Goal: Information Seeking & Learning: Learn about a topic

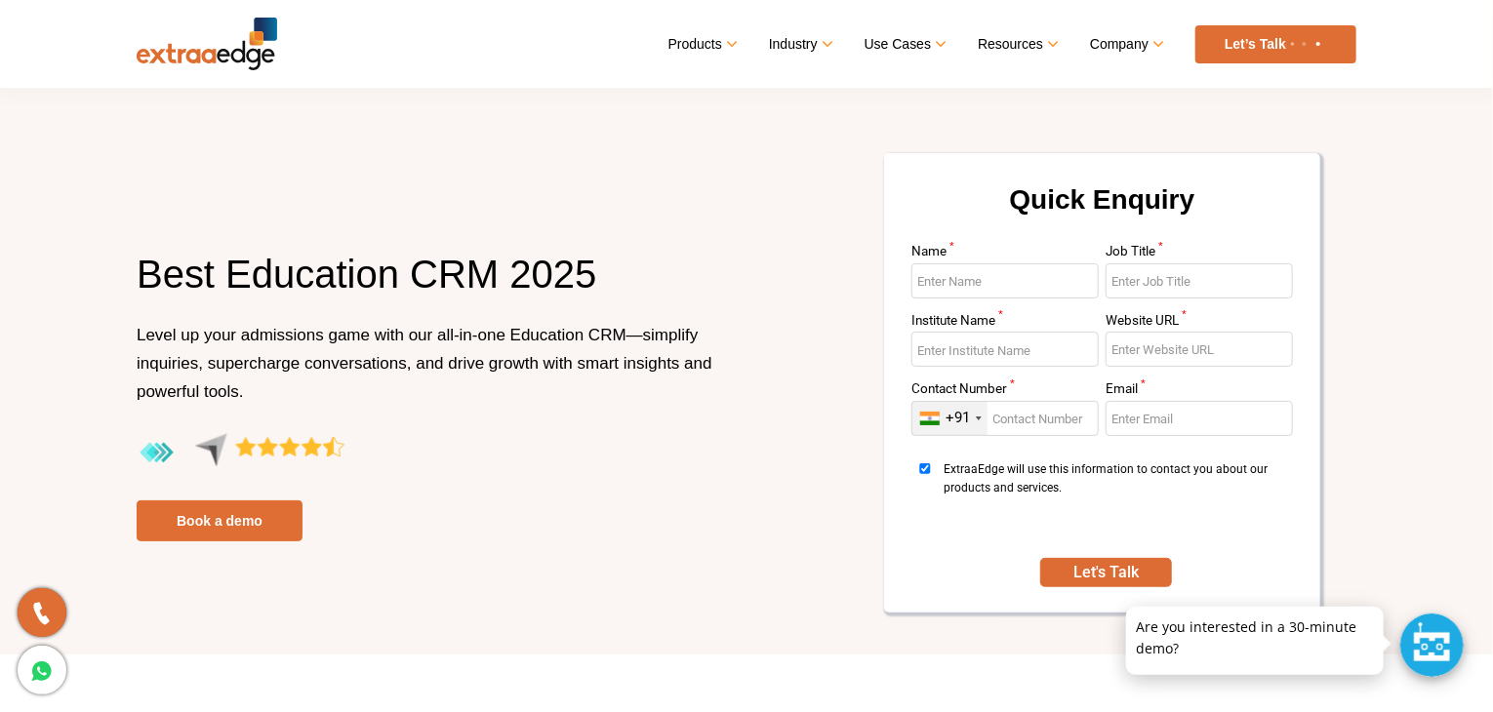
click at [172, 56] on img at bounding box center [207, 44] width 141 height 53
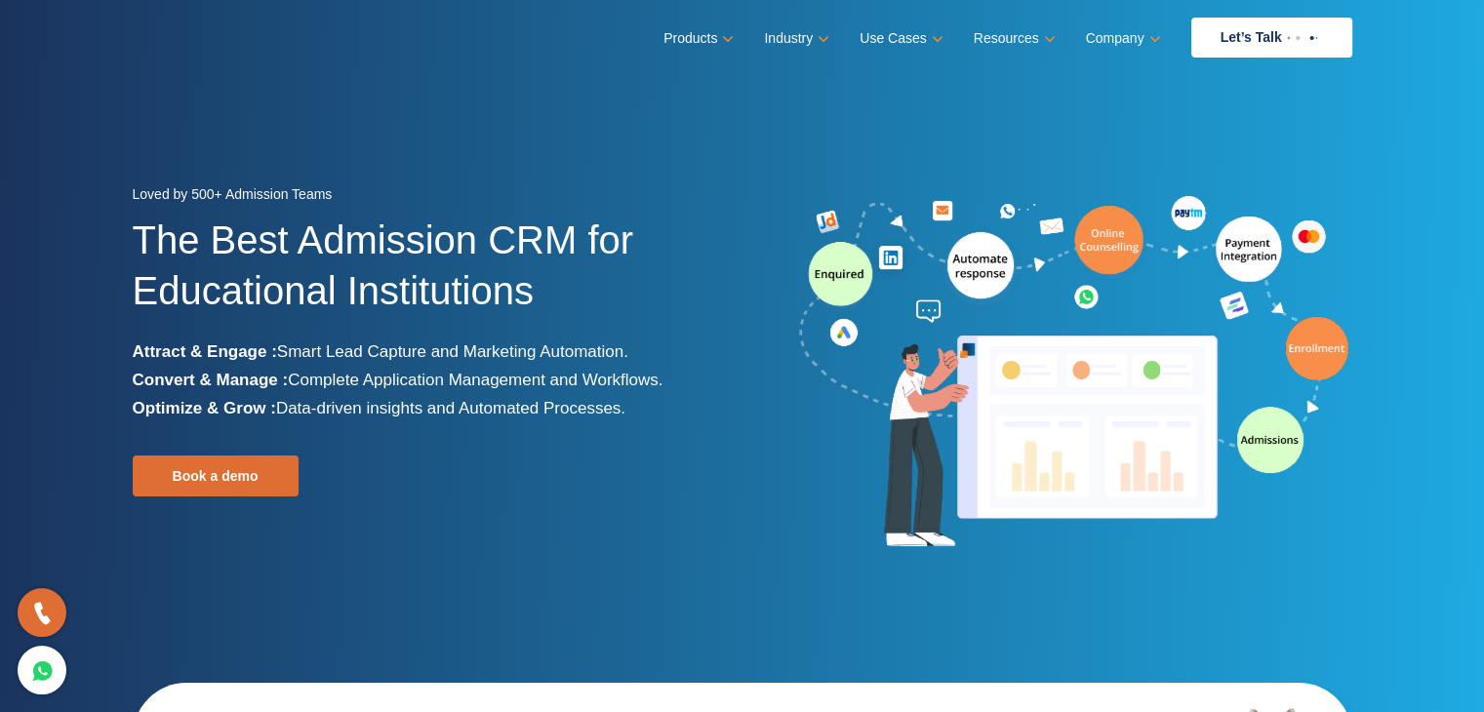
click at [526, 60] on nav "Menu Close Products Education CRM Streamline your entire admissions process on …" at bounding box center [743, 37] width 1220 height 75
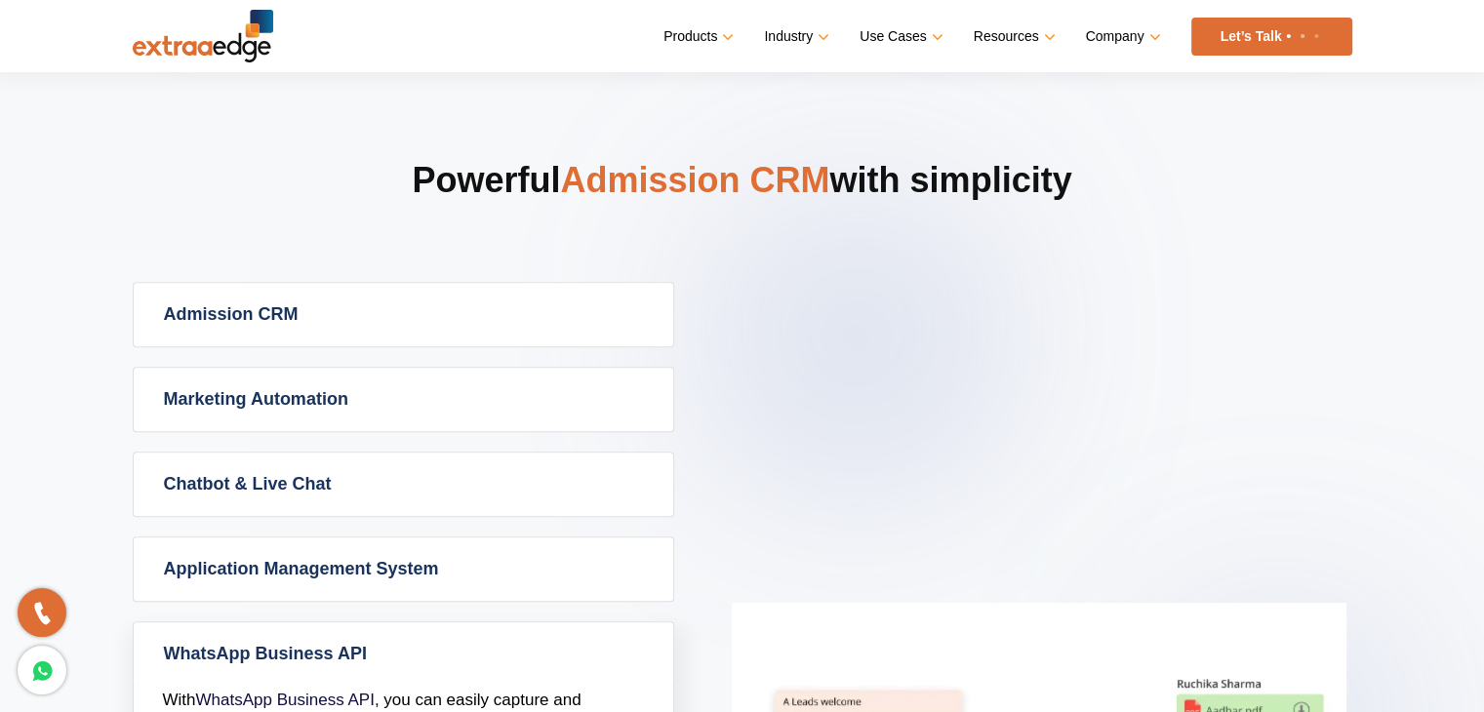
scroll to position [760, 0]
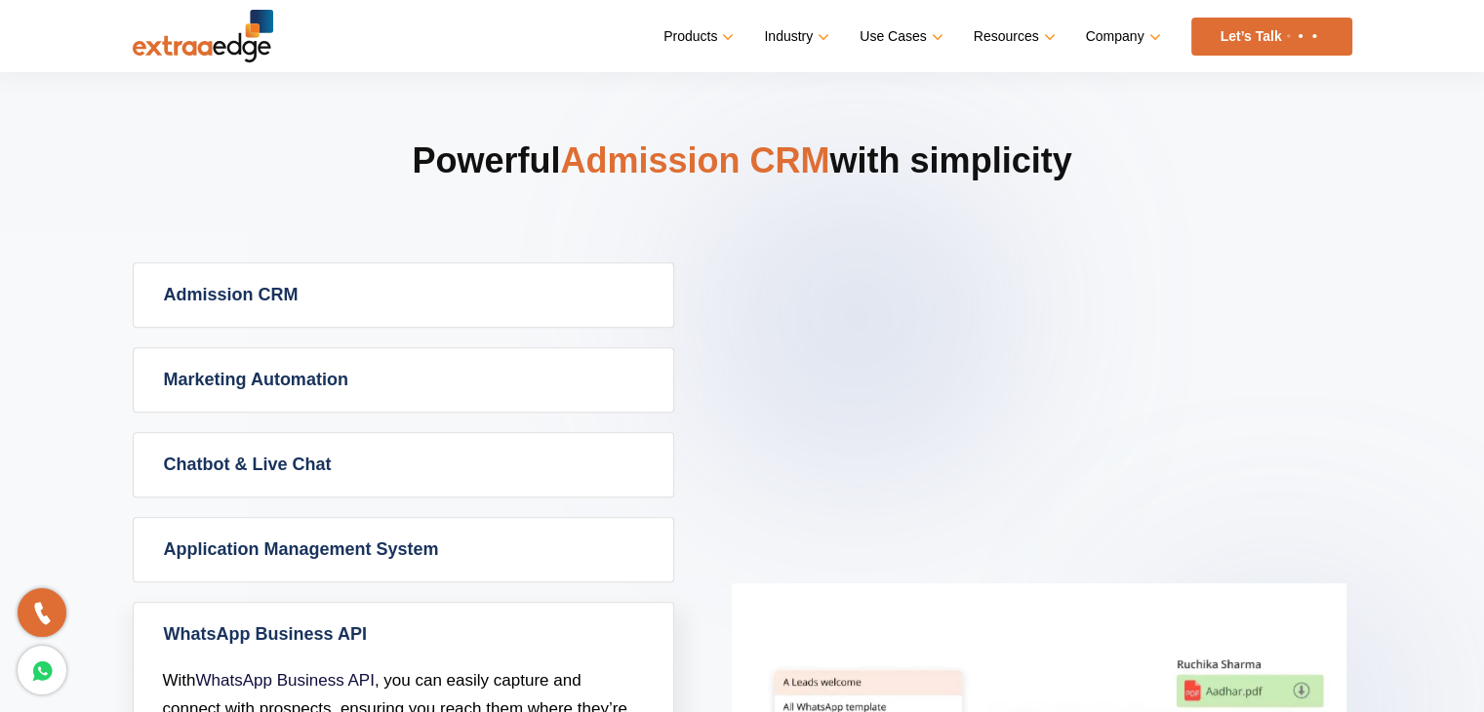
click at [494, 286] on link "Admission CRM" at bounding box center [404, 294] width 540 height 63
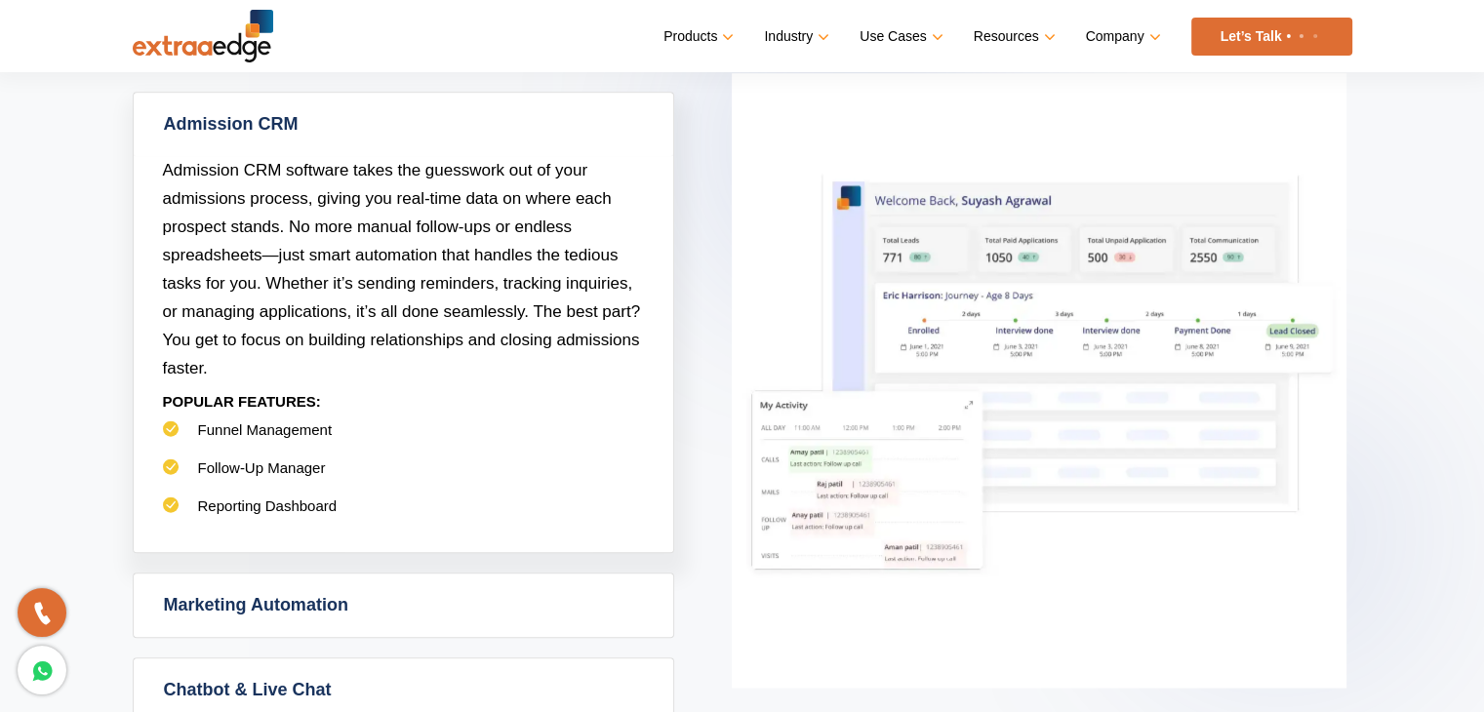
scroll to position [932, 0]
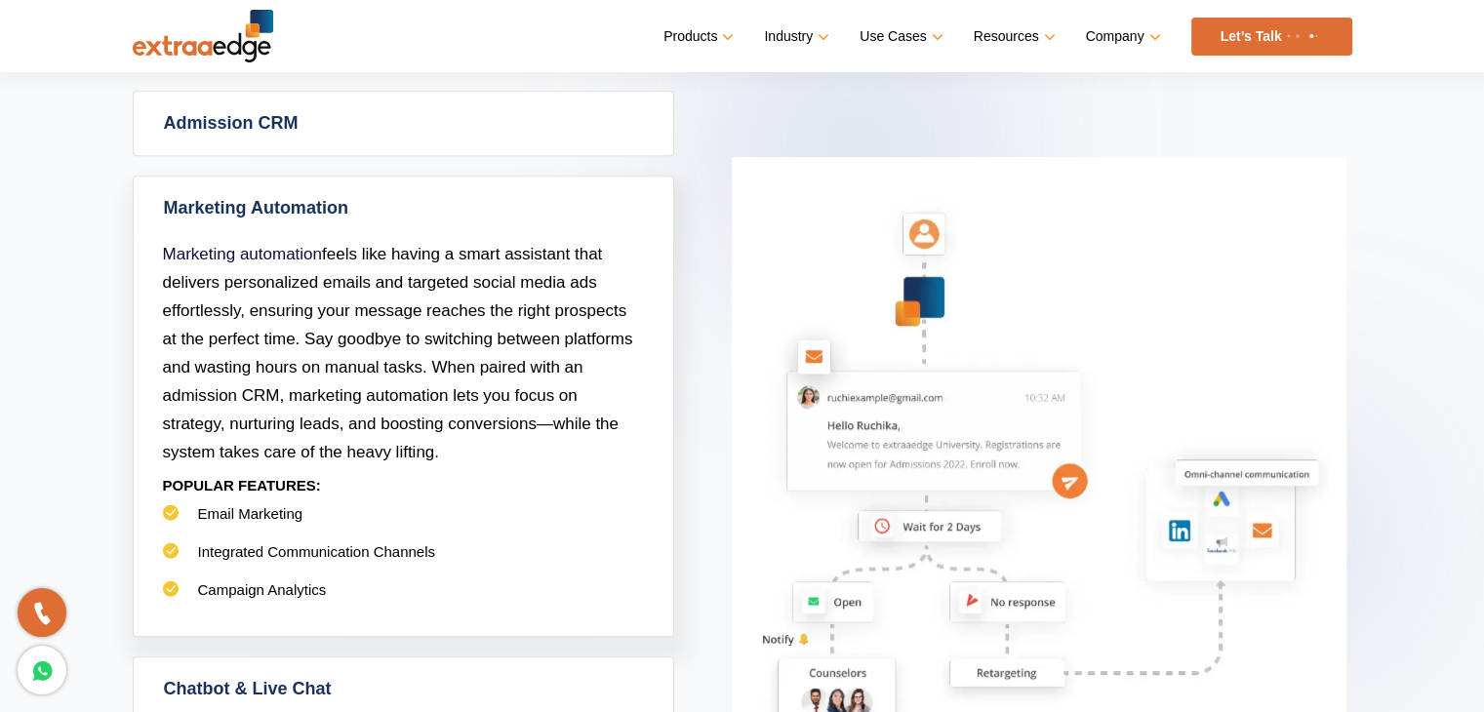
click at [563, 132] on link "Admission CRM" at bounding box center [404, 123] width 540 height 63
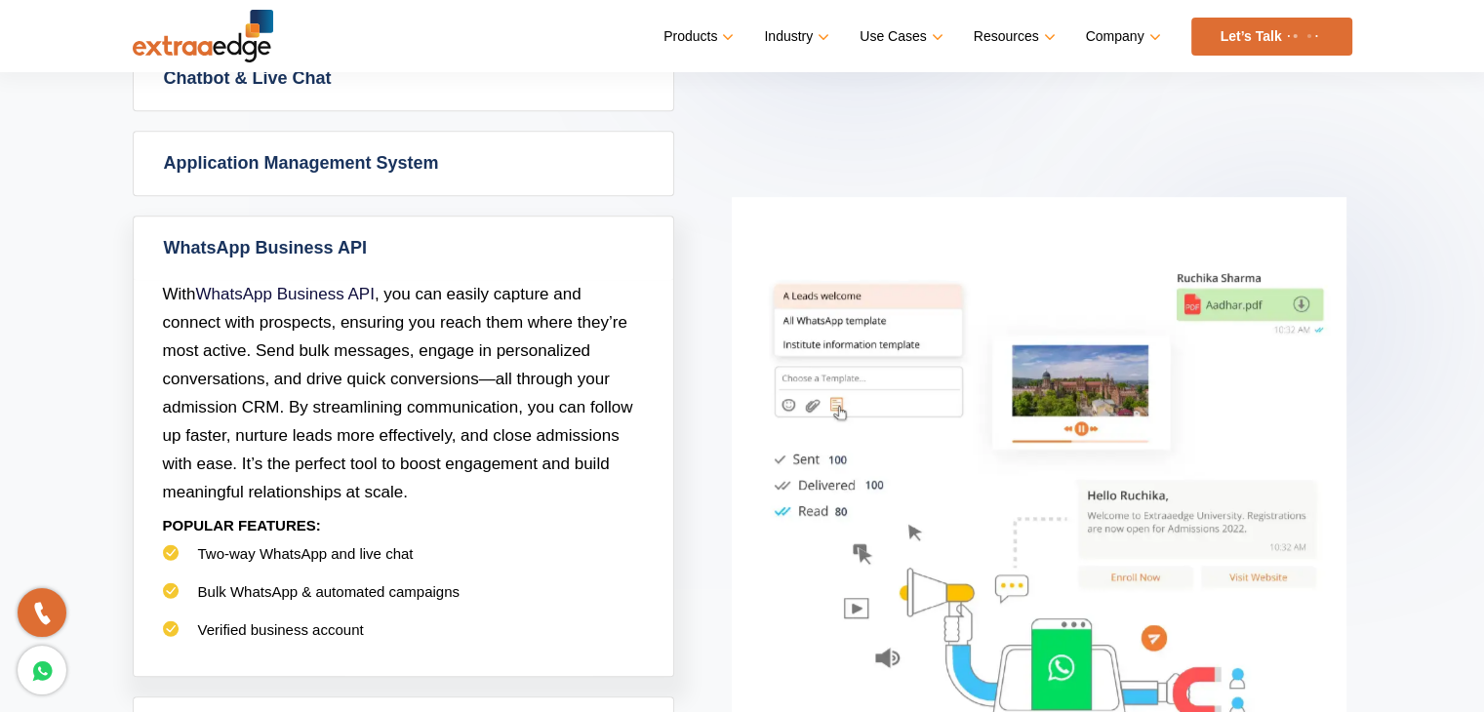
scroll to position [1148, 0]
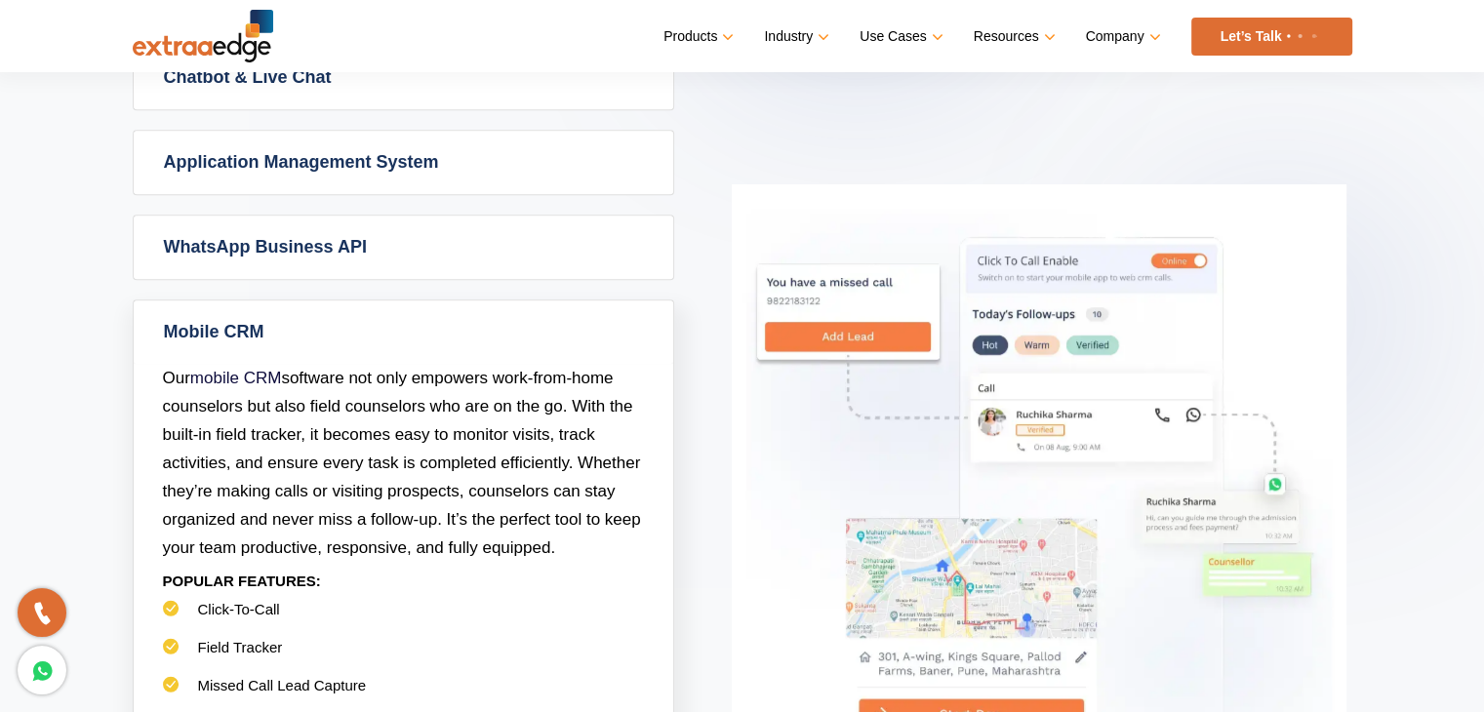
click at [594, 235] on link "WhatsApp Business API" at bounding box center [404, 247] width 540 height 63
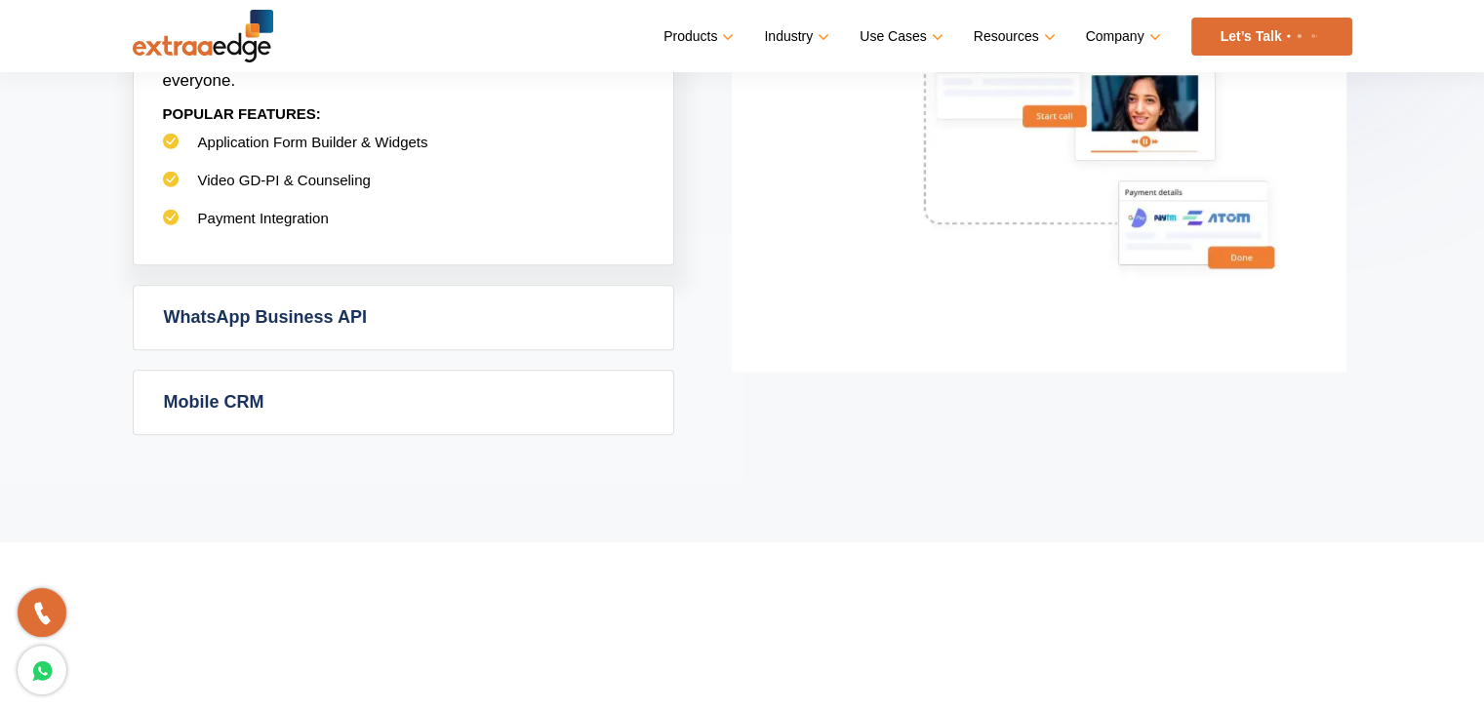
scroll to position [1503, 0]
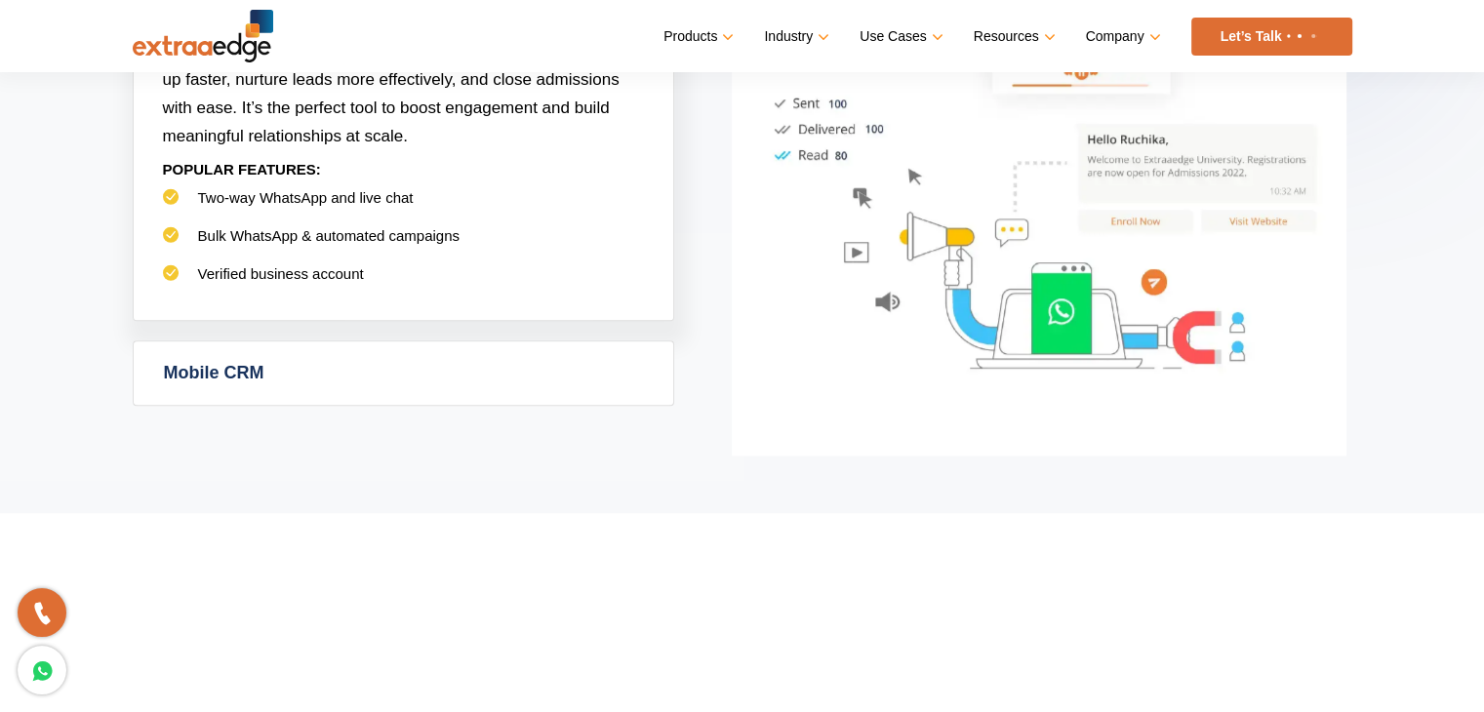
click at [214, 374] on link "Mobile CRM" at bounding box center [404, 373] width 540 height 63
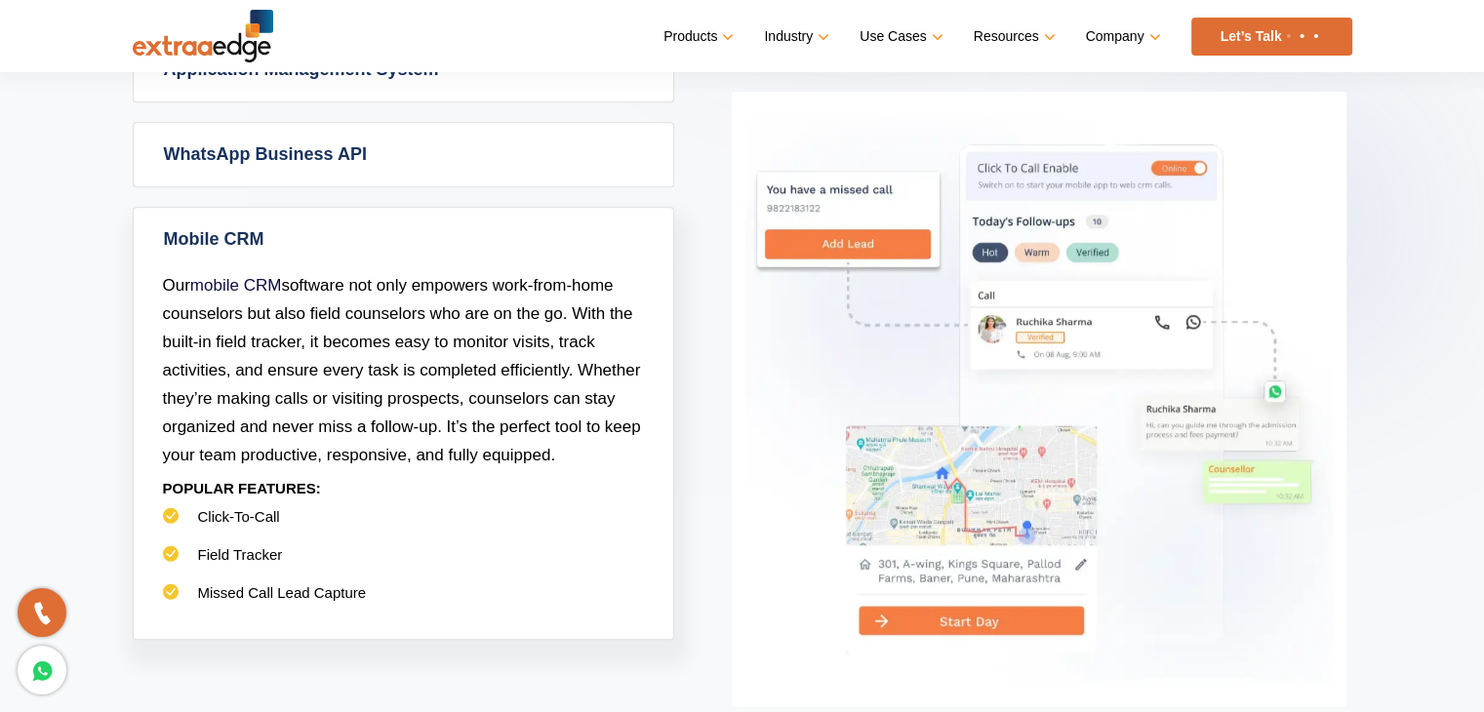
scroll to position [1243, 0]
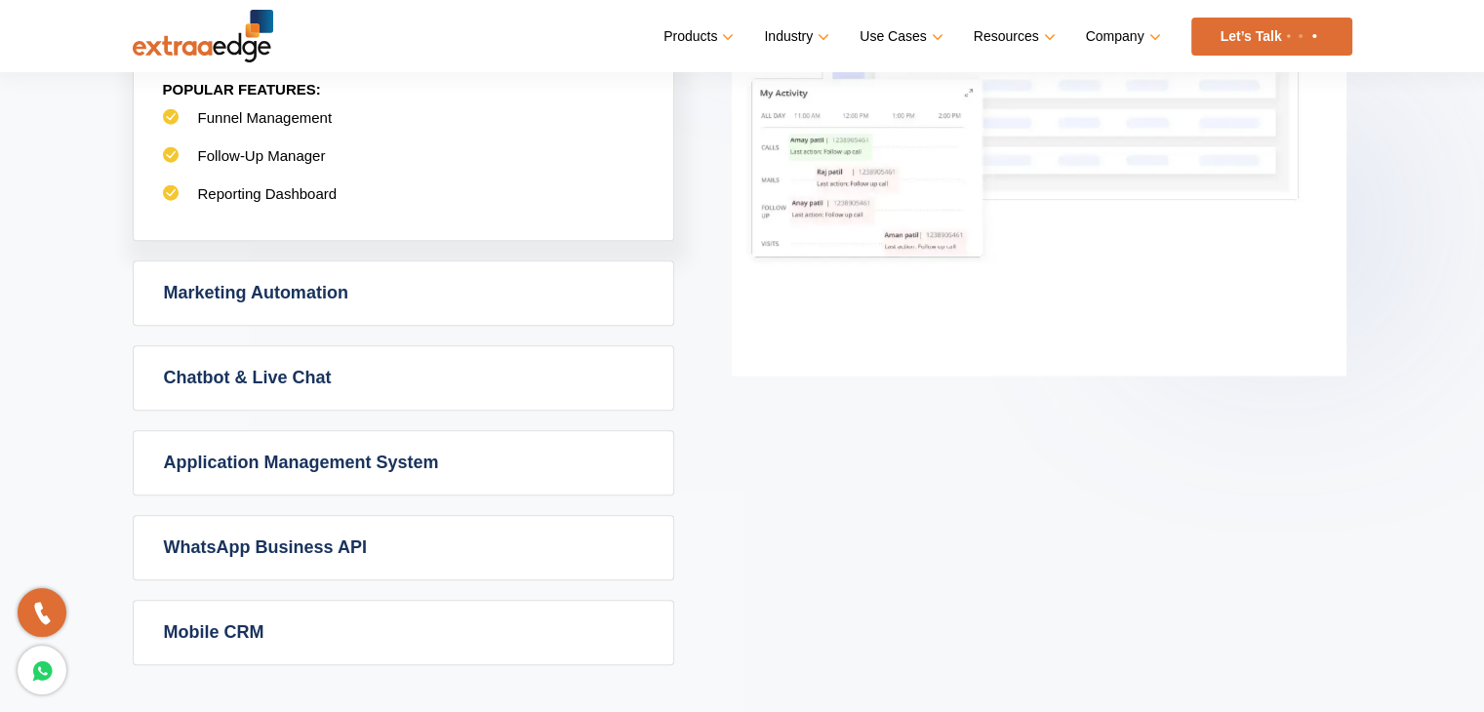
click at [203, 289] on link "Marketing Automation" at bounding box center [404, 293] width 540 height 63
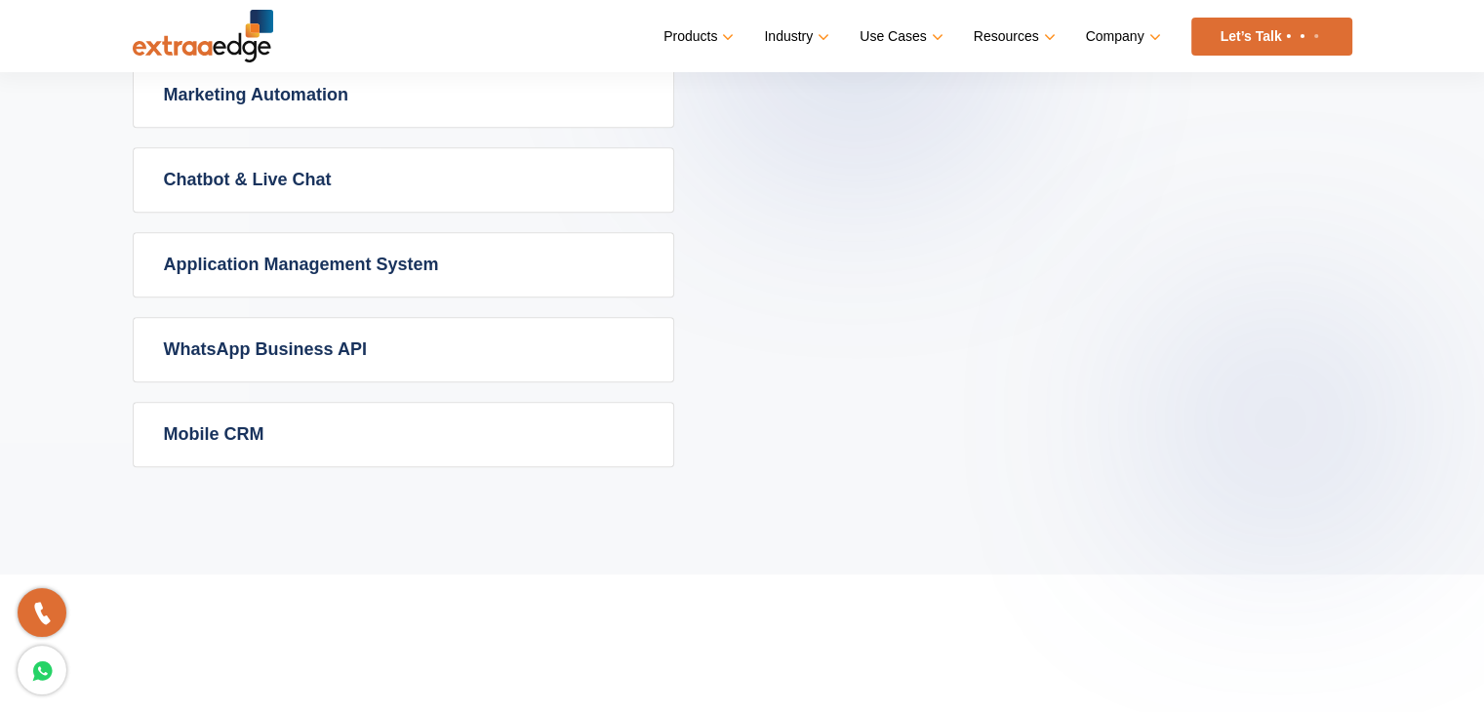
scroll to position [1044, 0]
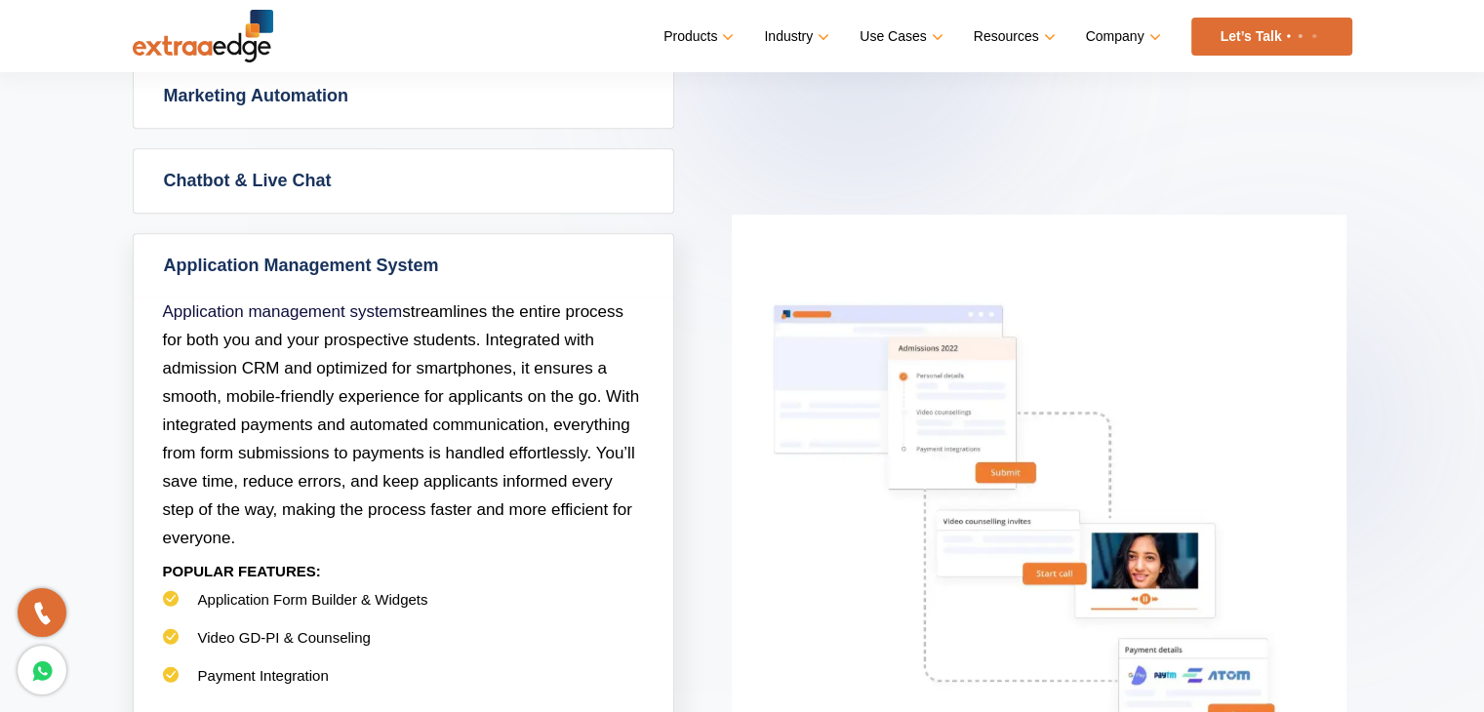
click at [262, 165] on link "Chatbot & Live Chat" at bounding box center [404, 180] width 540 height 63
click at [134, 173] on link "Chatbot & Live Chat" at bounding box center [404, 180] width 540 height 63
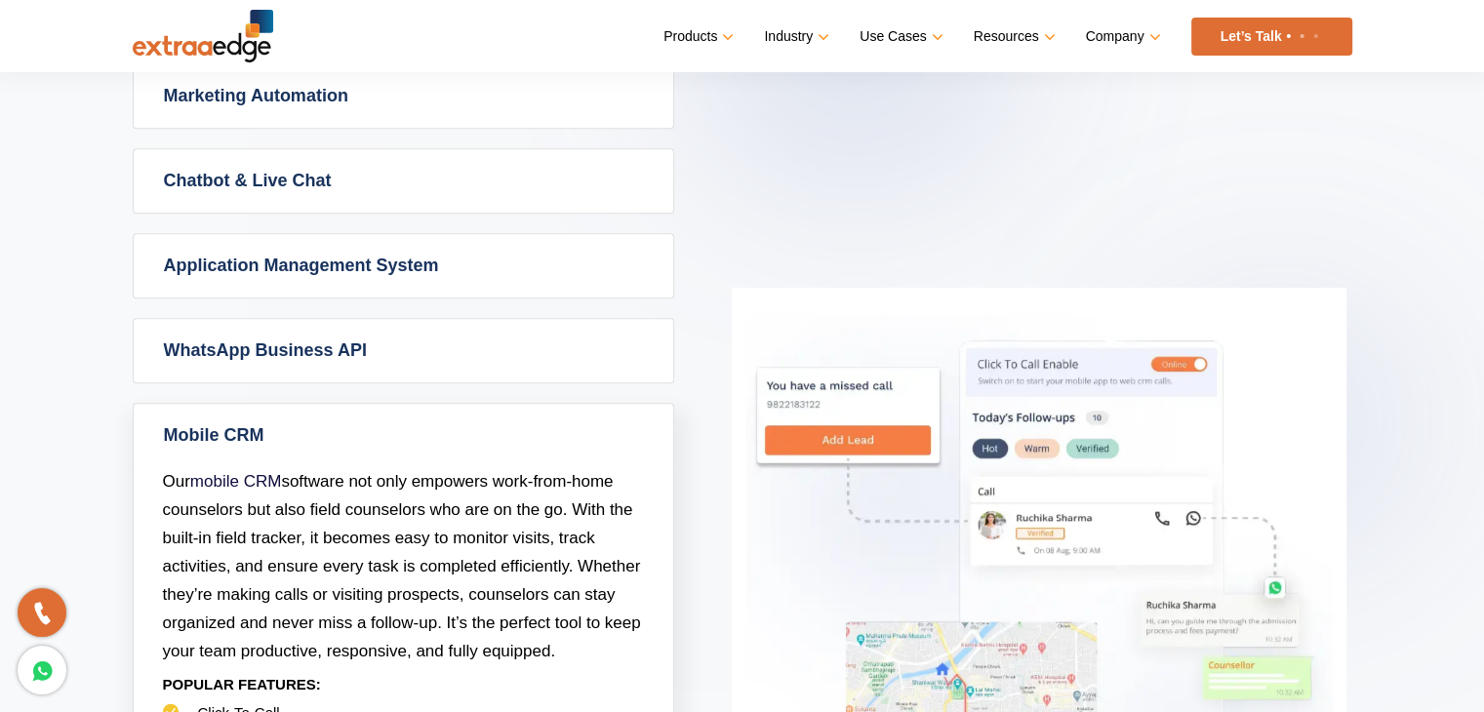
click at [141, 173] on link "Chatbot & Live Chat" at bounding box center [404, 180] width 540 height 63
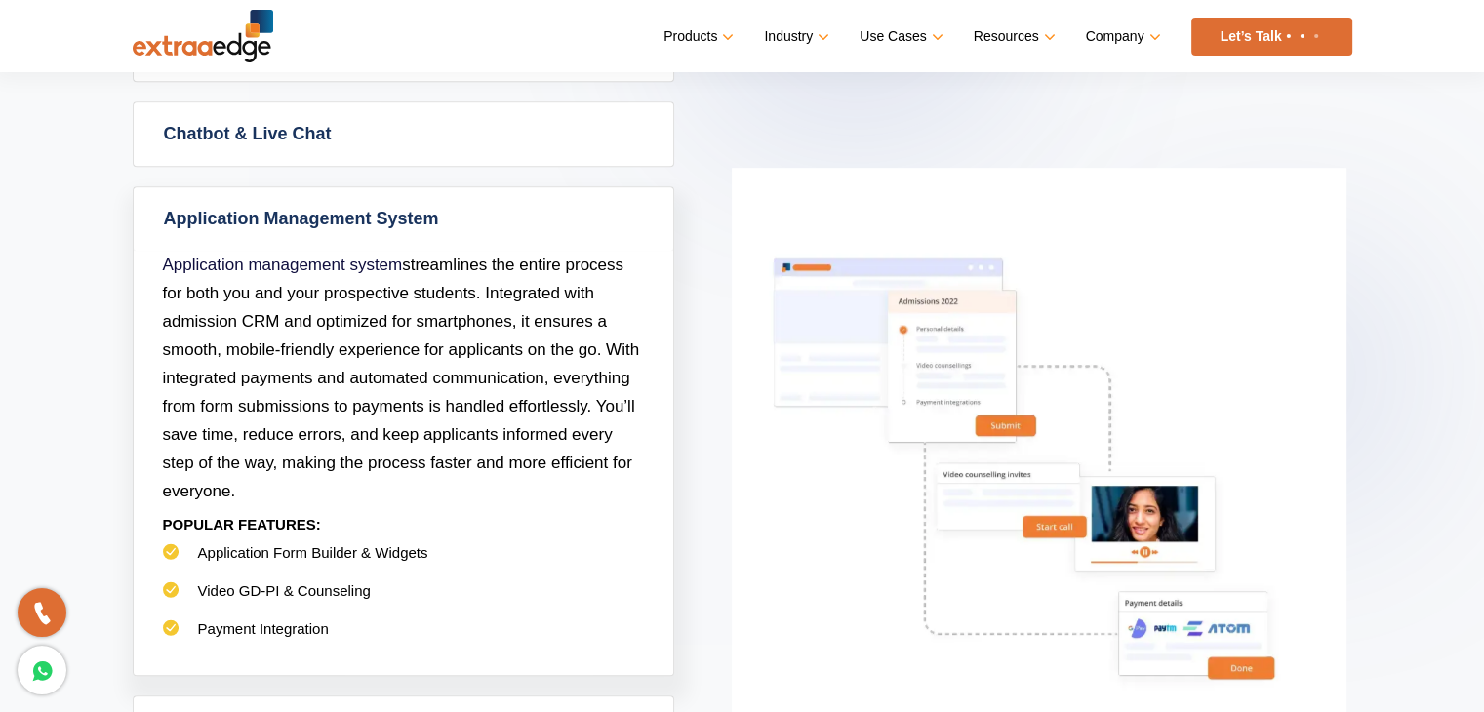
scroll to position [1092, 0]
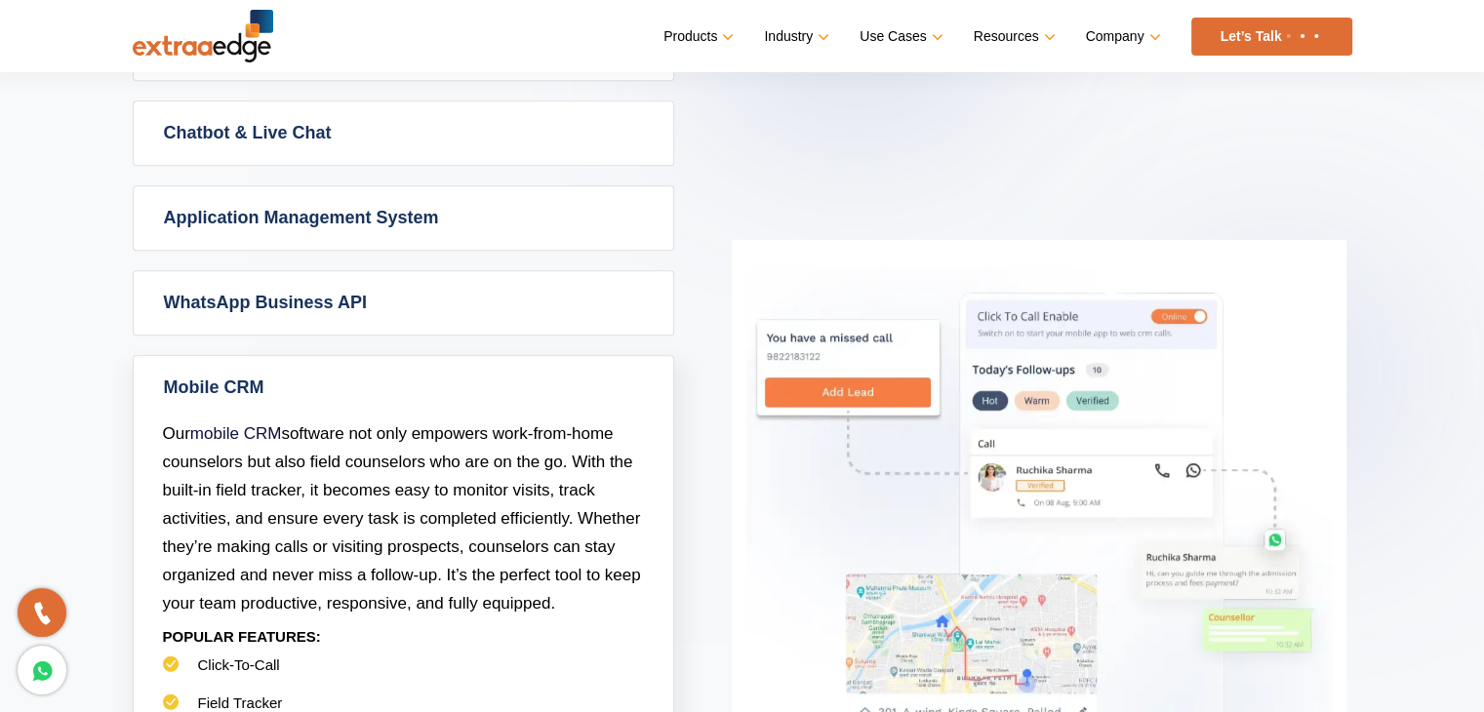
click at [129, 212] on div "Powerful Admission CRM with simplicity Admission CRM Admission CRM software tak…" at bounding box center [742, 297] width 1249 height 983
click at [133, 212] on div "Application Management System Application management system streamlines the ent…" at bounding box center [404, 217] width 542 height 65
click at [134, 210] on link "Application Management System" at bounding box center [404, 217] width 540 height 63
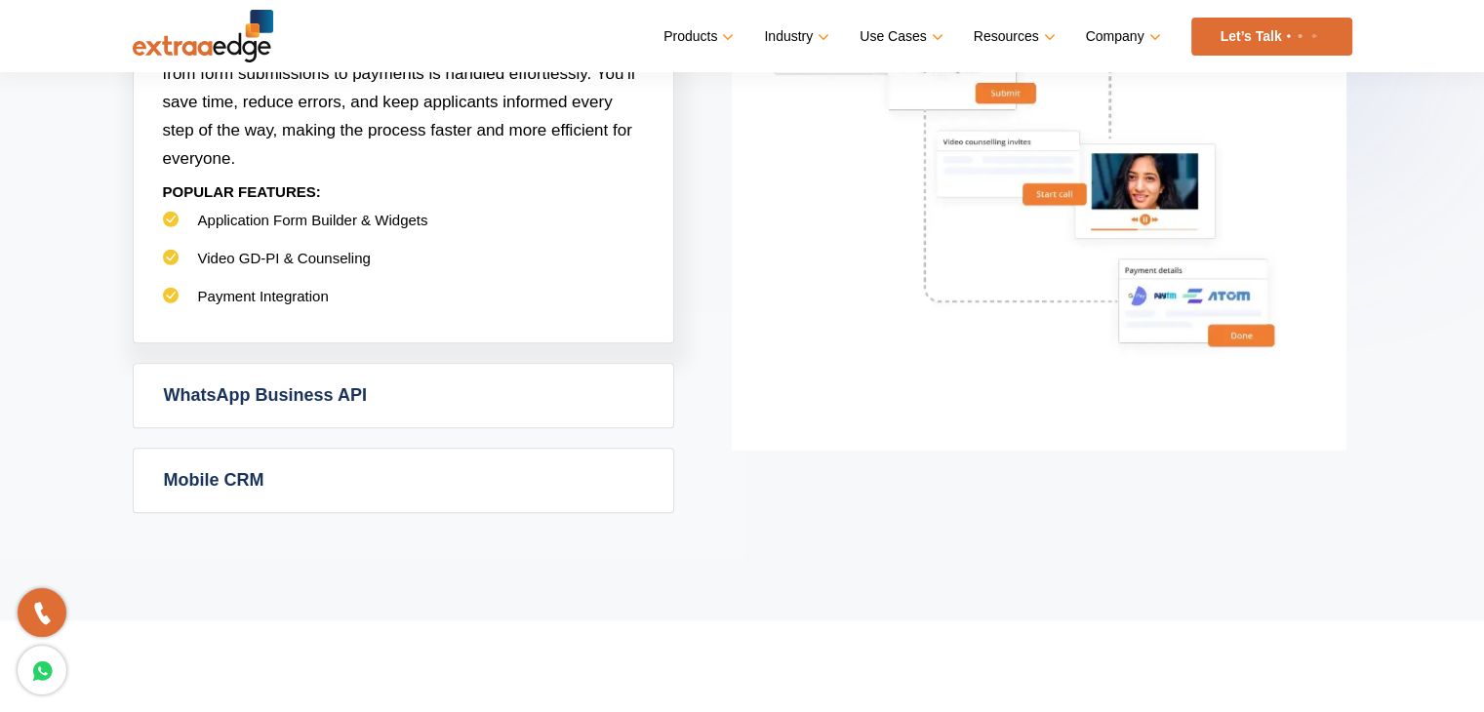
scroll to position [1425, 0]
click at [160, 391] on link "WhatsApp Business API" at bounding box center [404, 394] width 540 height 63
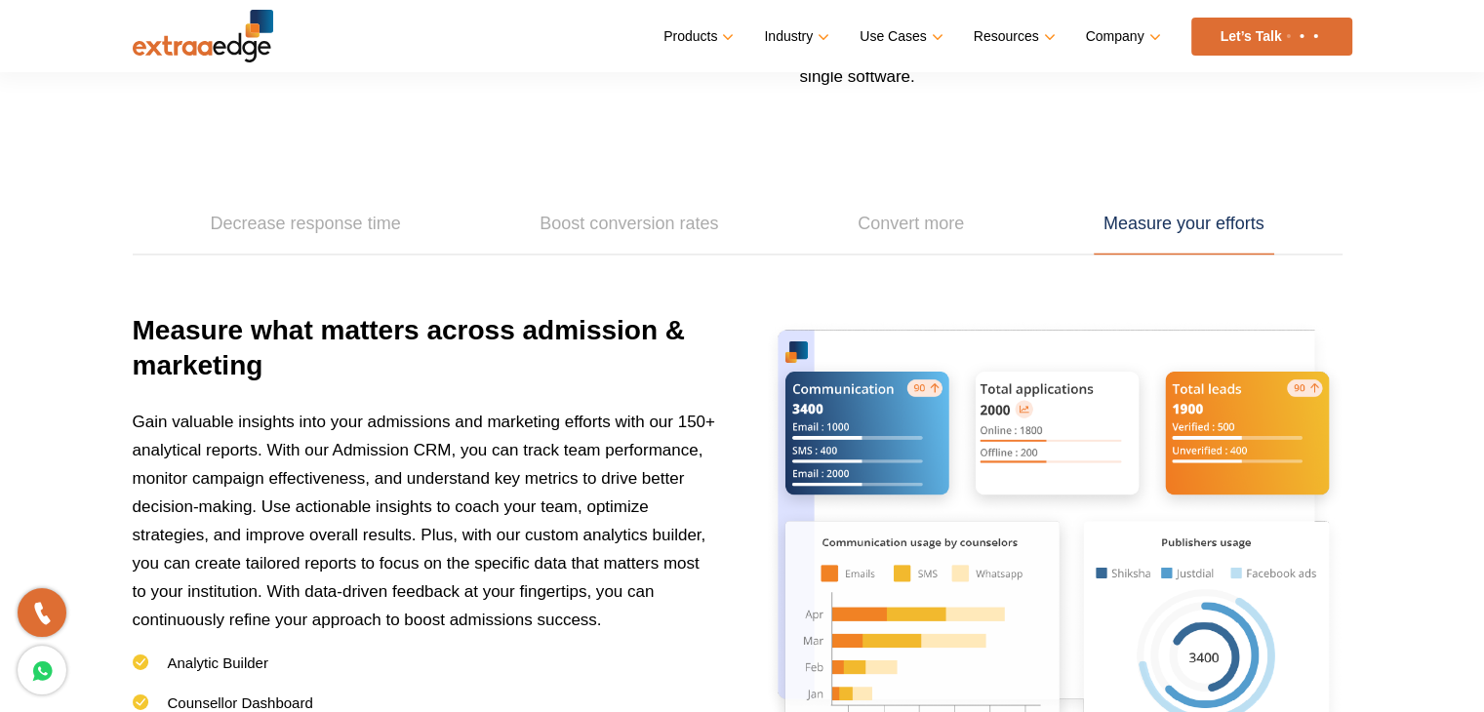
scroll to position [2687, 0]
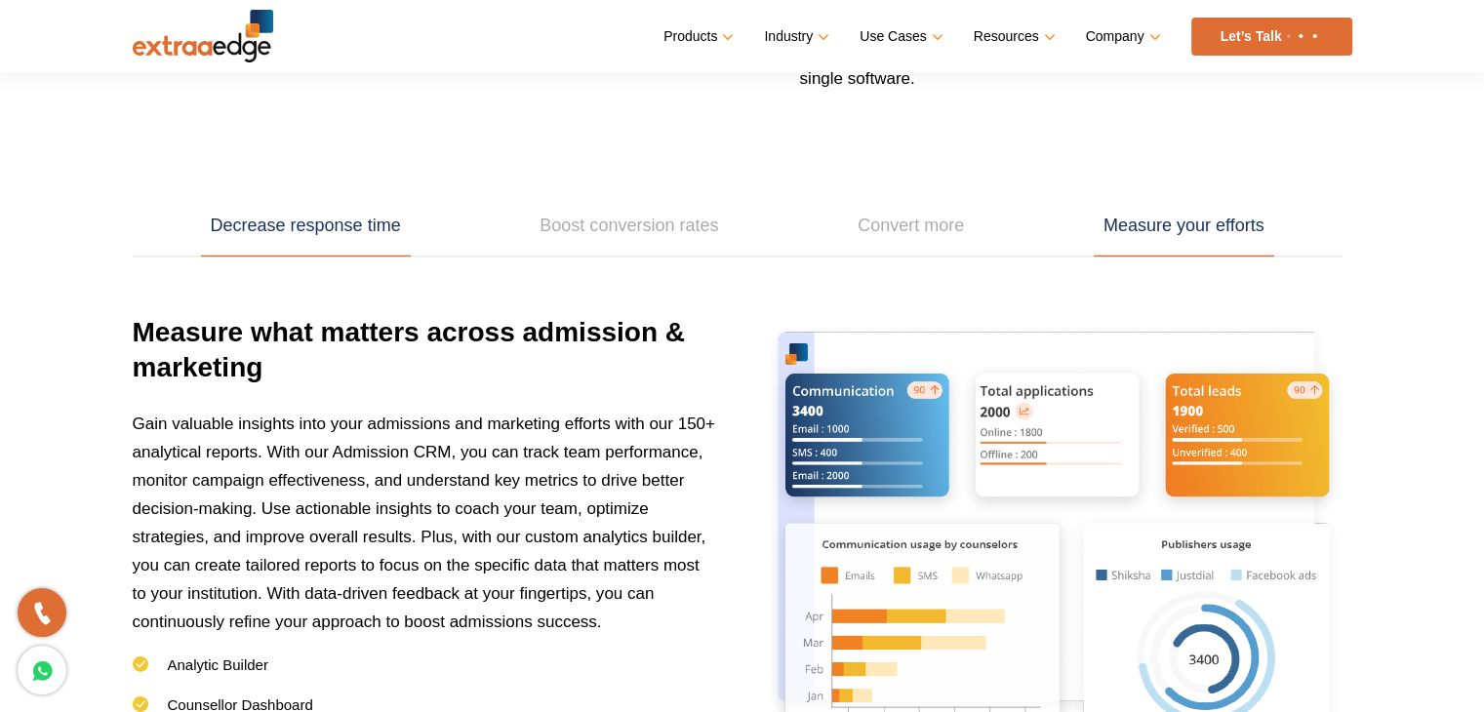
click at [334, 222] on link "Decrease response time" at bounding box center [306, 226] width 210 height 60
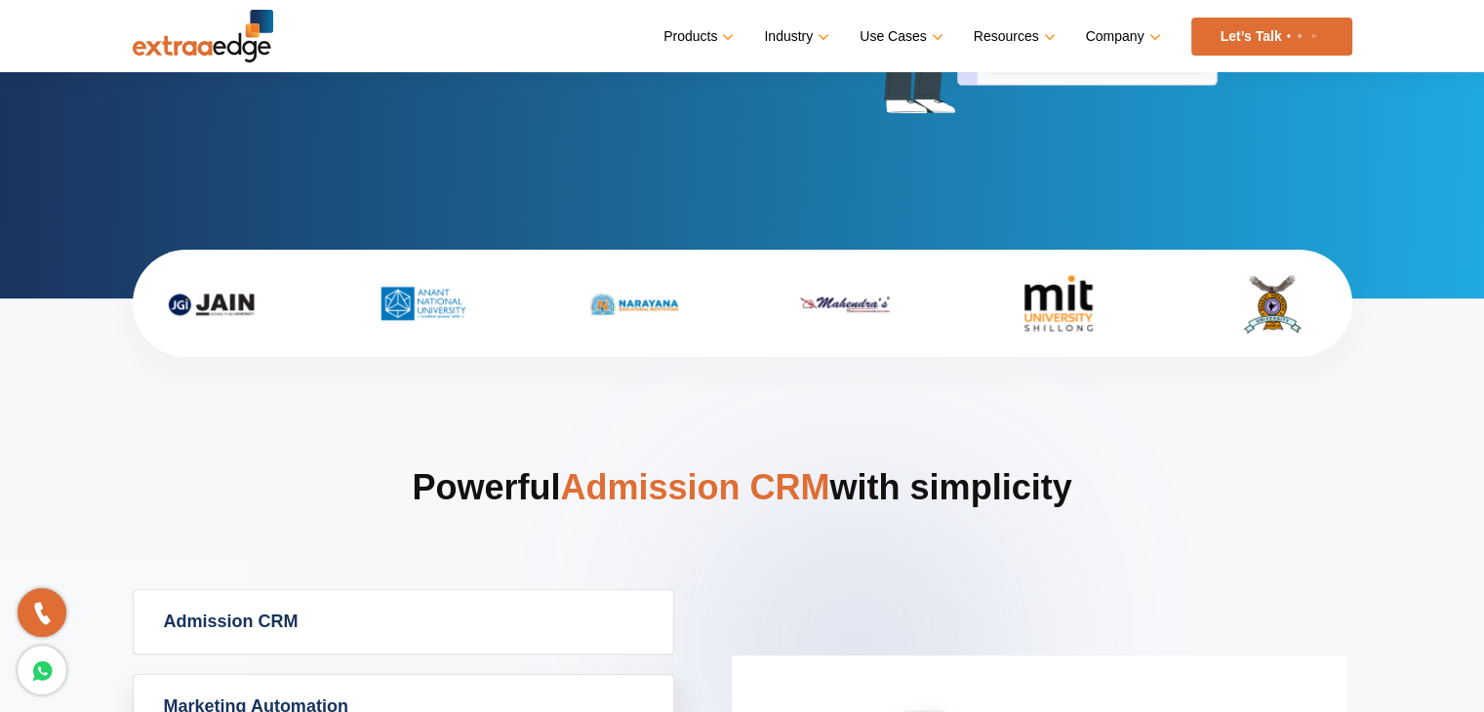
scroll to position [0, 0]
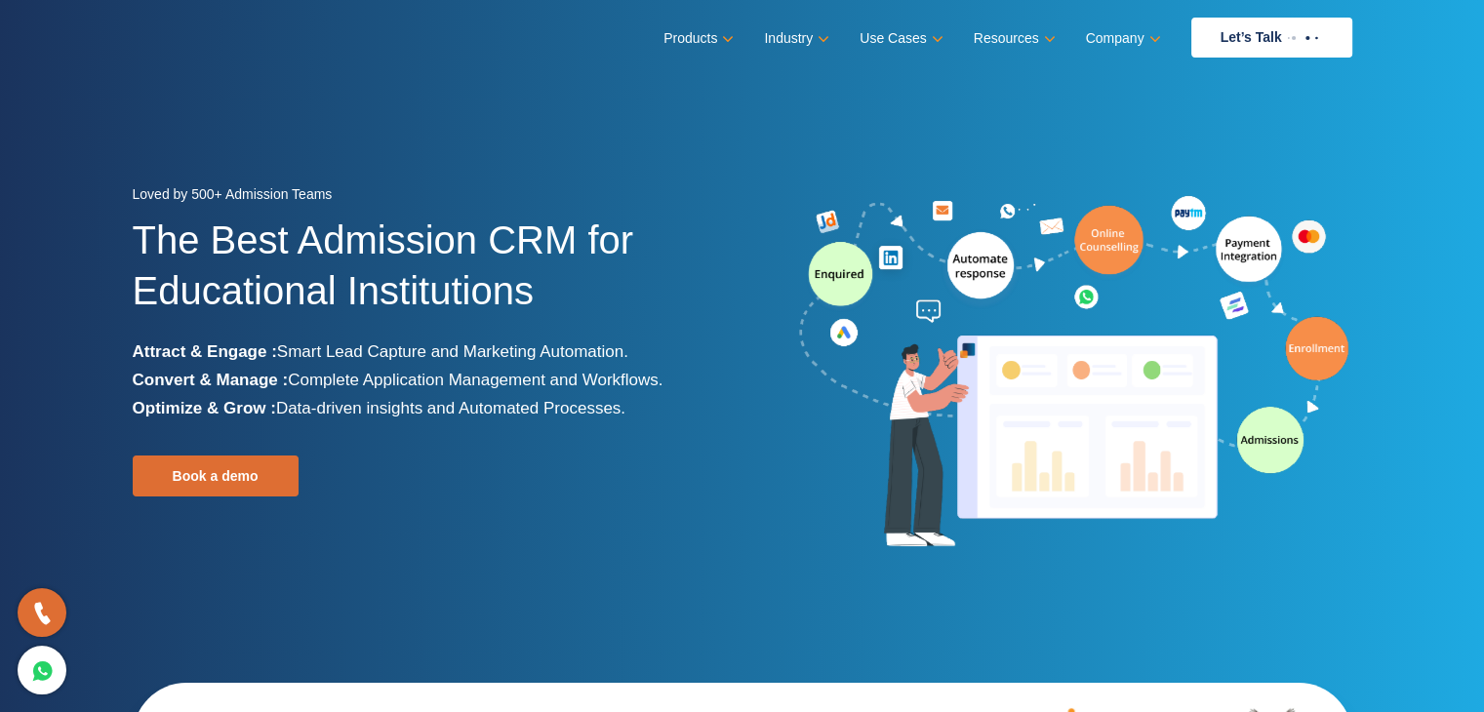
click at [72, 209] on section "Loved by 500+ Admission Teams The Best Admission CRM for Educational Institutio…" at bounding box center [742, 366] width 1484 height 732
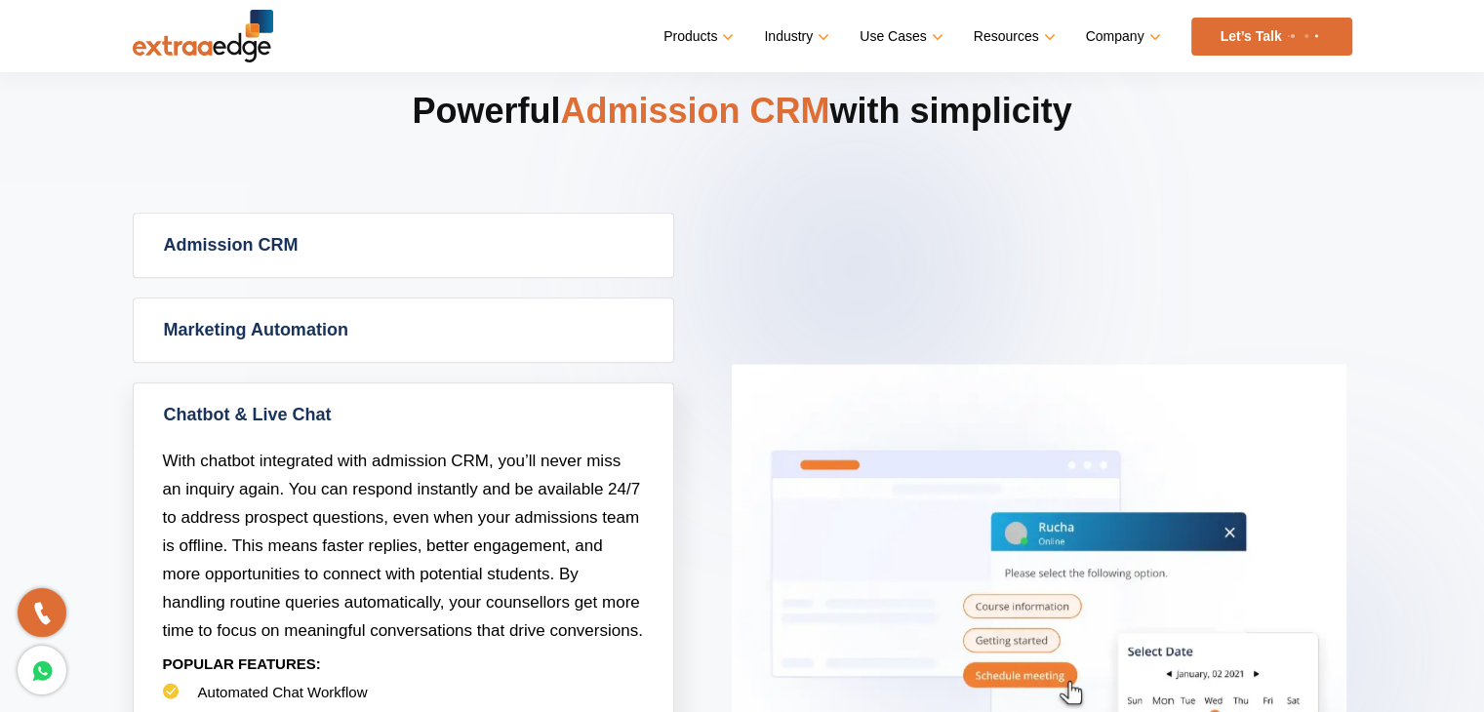
scroll to position [734, 0]
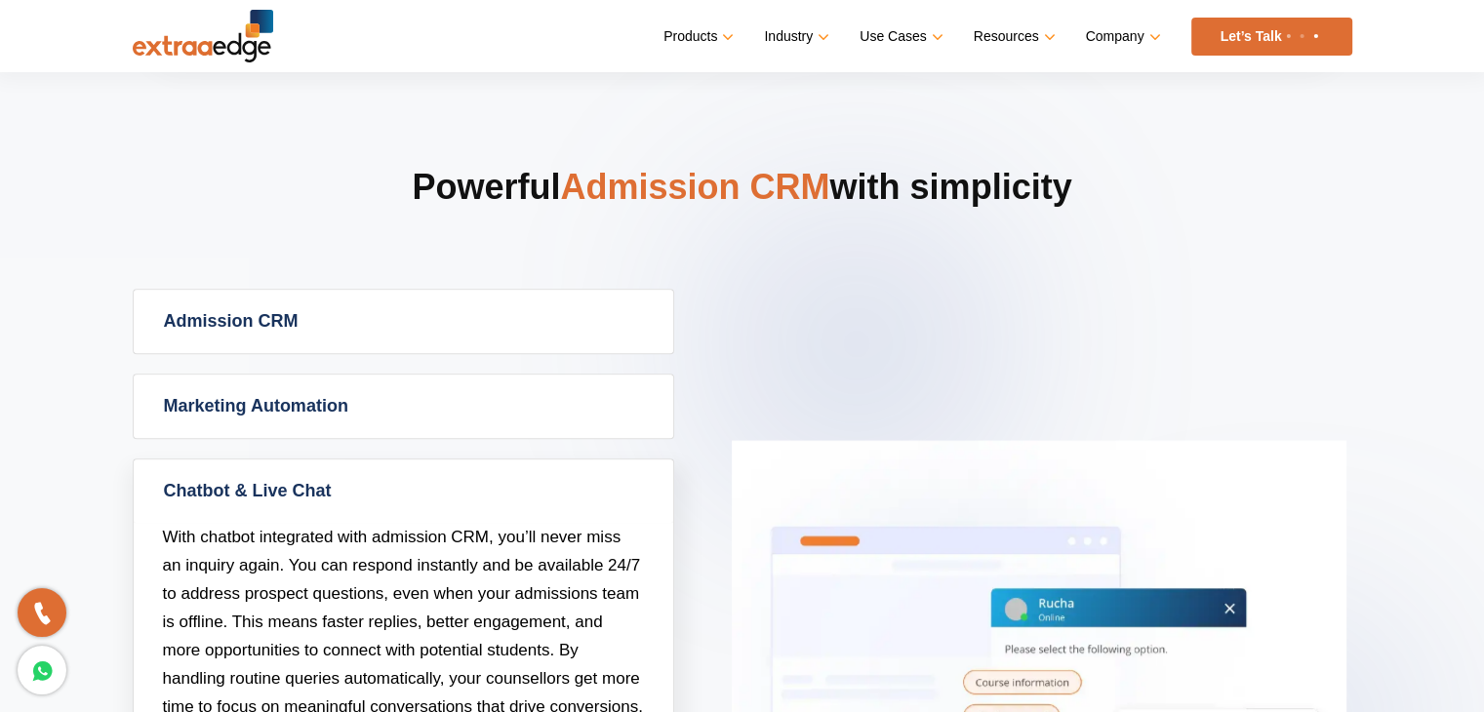
click at [234, 310] on link "Admission CRM" at bounding box center [404, 321] width 540 height 63
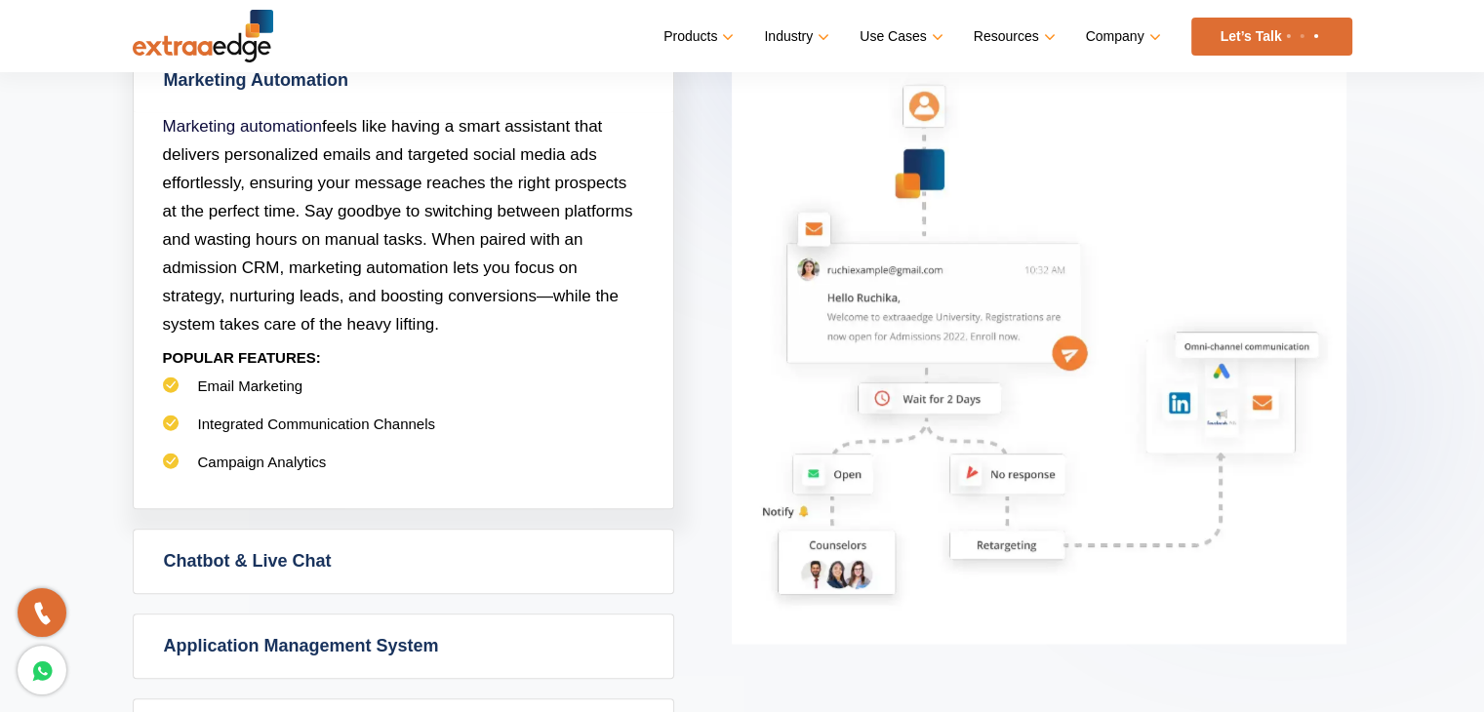
scroll to position [1042, 0]
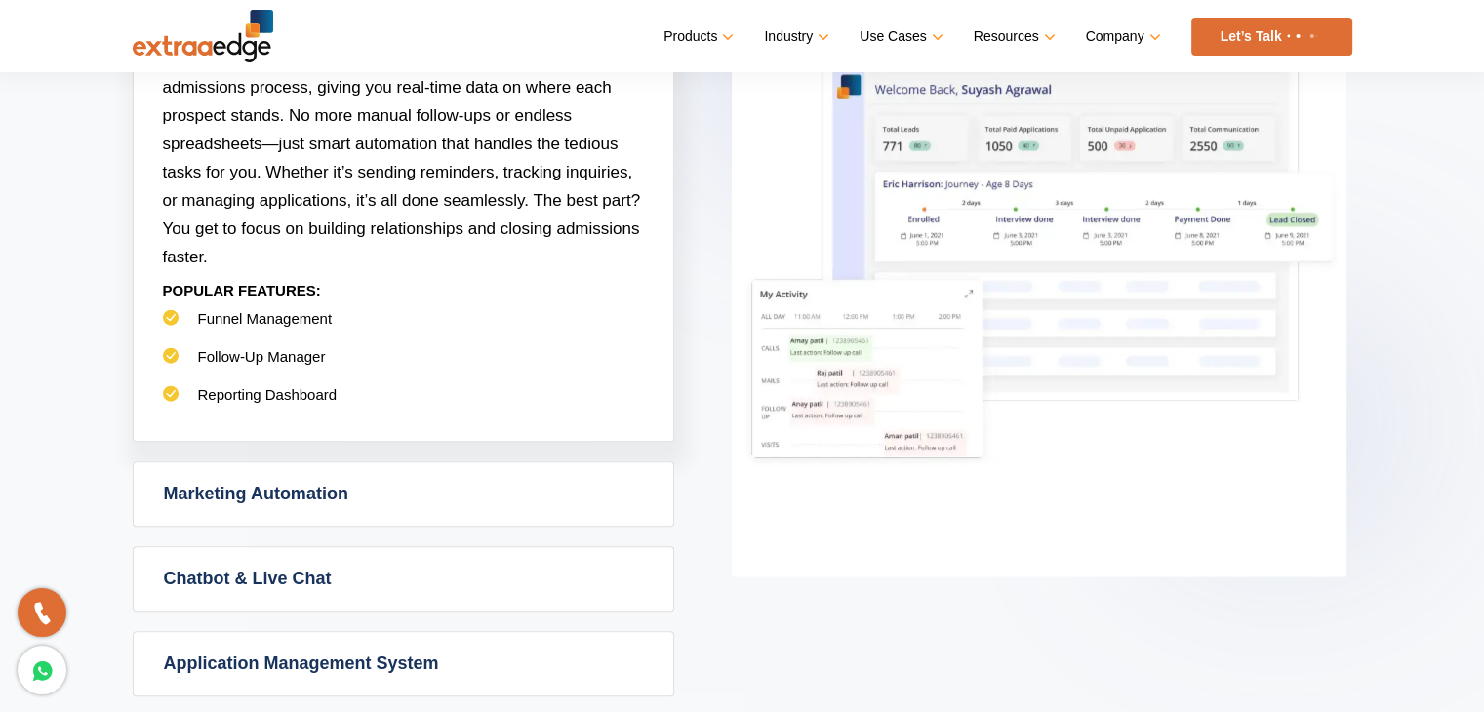
click at [92, 283] on section "Powerful Admission CRM with simplicity Admission CRM Admission CRM software tak…" at bounding box center [742, 332] width 1484 height 1284
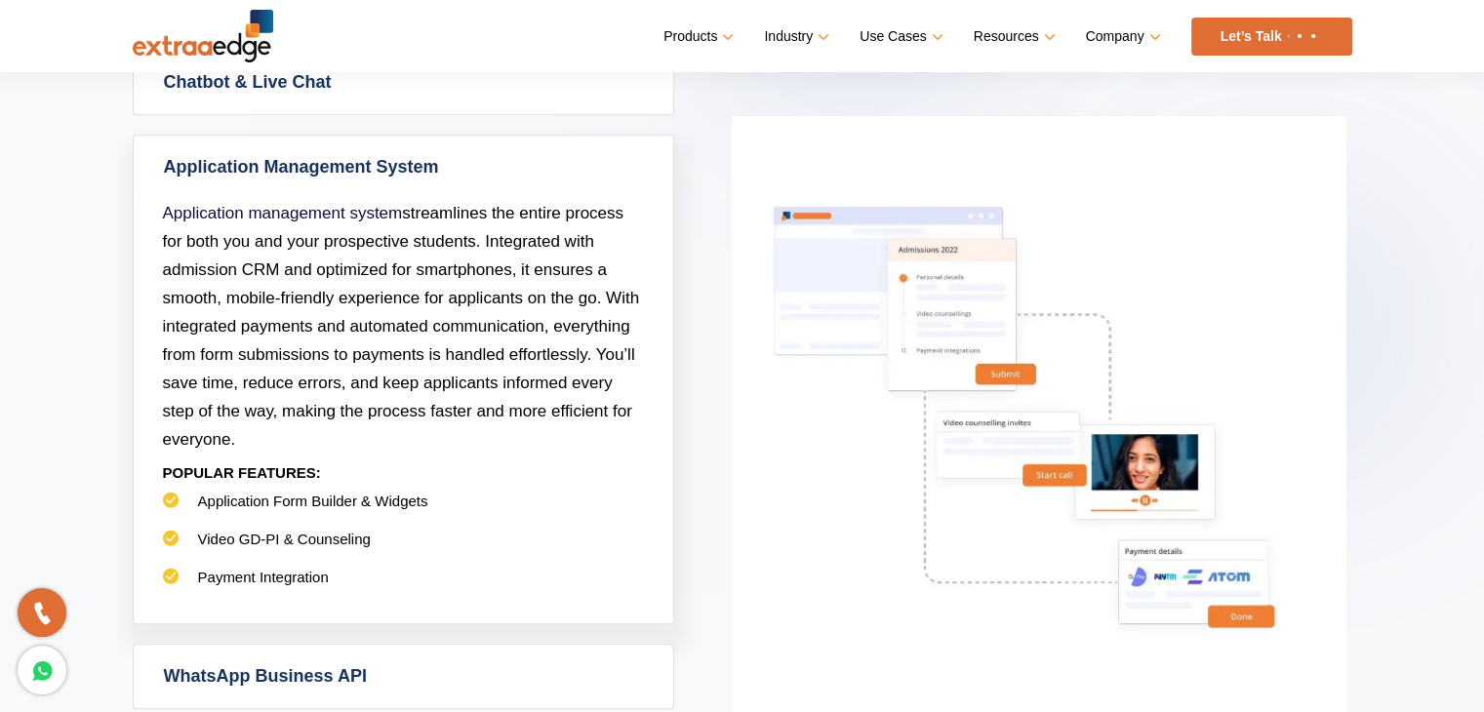
scroll to position [1144, 0]
